Goal: Find specific page/section

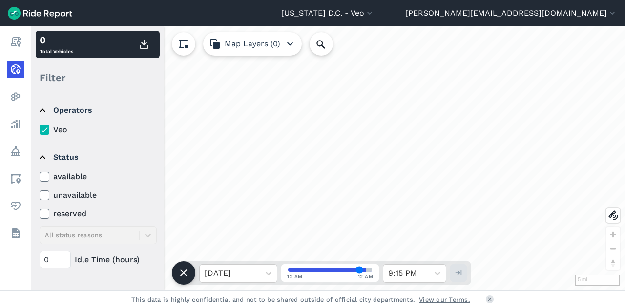
click at [45, 172] on icon at bounding box center [44, 177] width 9 height 10
click at [40, 171] on input "available" at bounding box center [40, 174] width 0 height 6
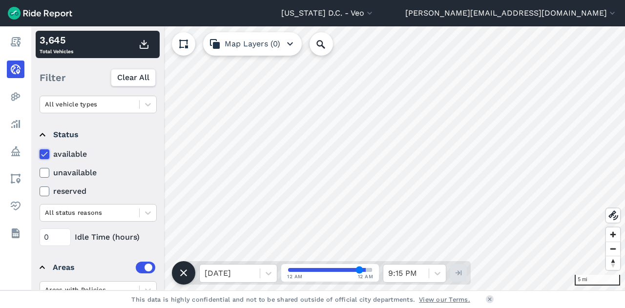
scroll to position [142, 0]
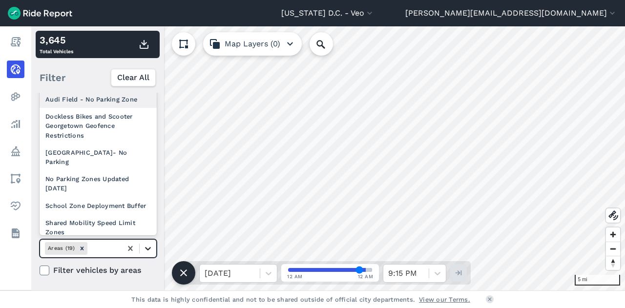
click at [154, 247] on div at bounding box center [148, 248] width 17 height 17
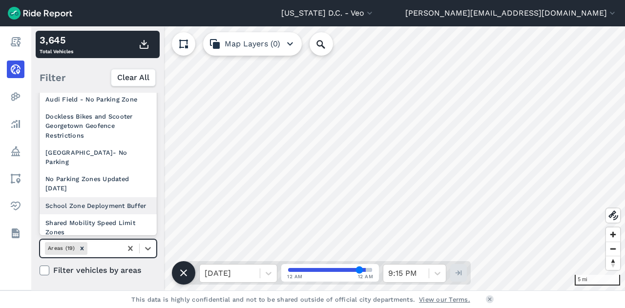
scroll to position [143, 0]
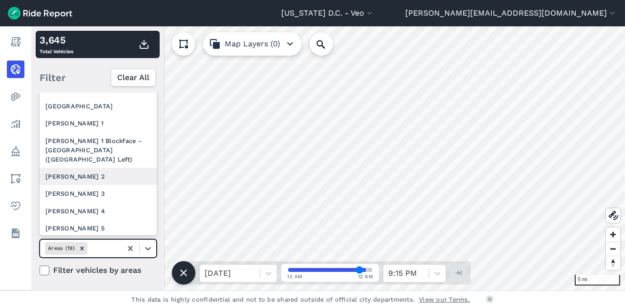
click at [112, 185] on div "[PERSON_NAME] 2" at bounding box center [98, 176] width 117 height 17
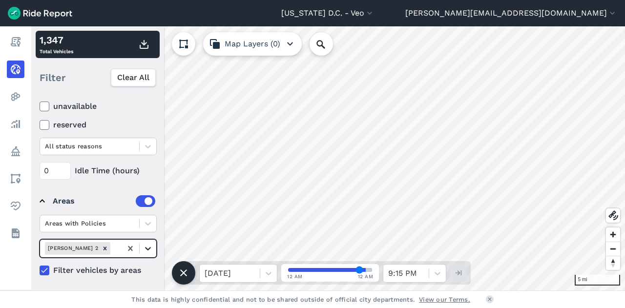
click at [150, 250] on icon at bounding box center [148, 249] width 10 height 10
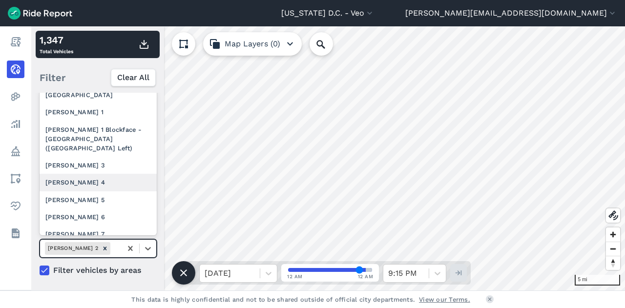
scroll to position [155, 0]
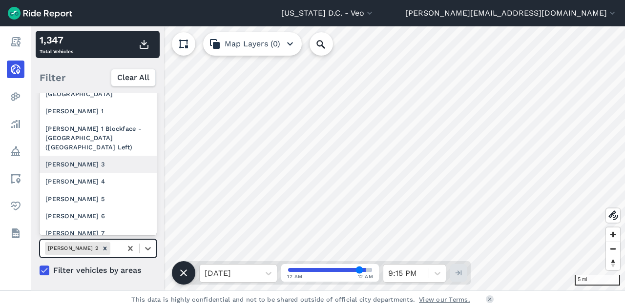
click at [103, 167] on div "[PERSON_NAME] 3" at bounding box center [98, 164] width 117 height 17
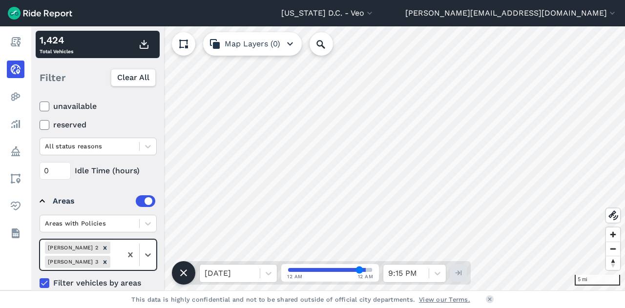
click at [67, 253] on div "[PERSON_NAME] 2 [PERSON_NAME] 3" at bounding box center [81, 255] width 82 height 30
click at [102, 246] on icon "Remove Ward 2" at bounding box center [105, 248] width 7 height 7
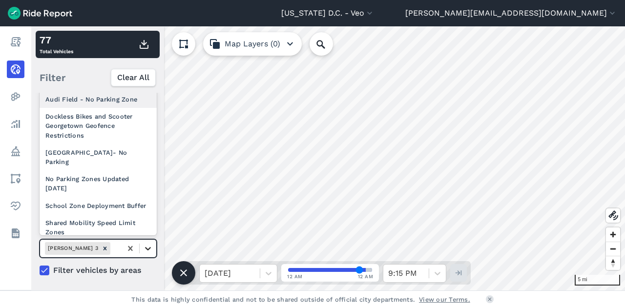
click at [148, 248] on icon at bounding box center [148, 248] width 6 height 3
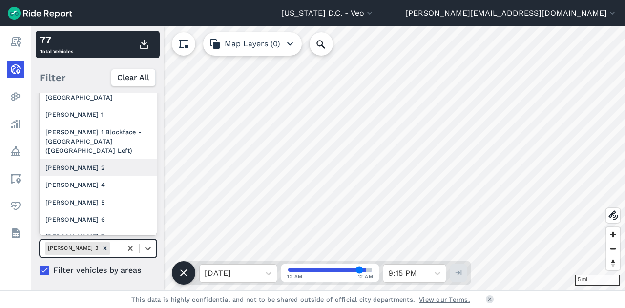
scroll to position [152, 0]
click at [107, 176] on div "[PERSON_NAME] 2" at bounding box center [98, 167] width 117 height 17
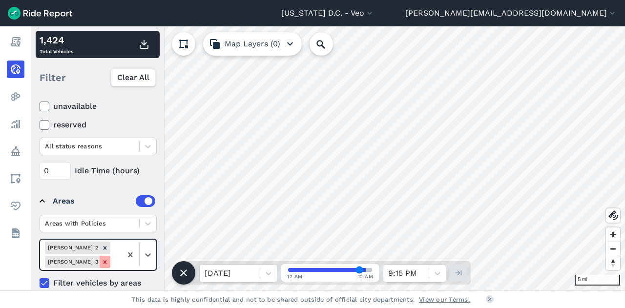
click at [106, 259] on icon "Remove Ward 3" at bounding box center [105, 262] width 7 height 7
